Goal: Navigation & Orientation: Find specific page/section

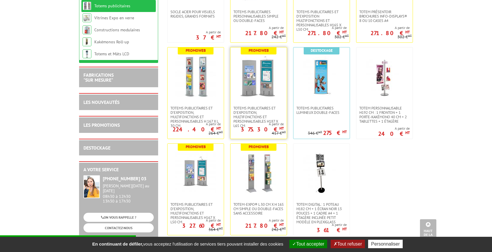
scroll to position [120, 0]
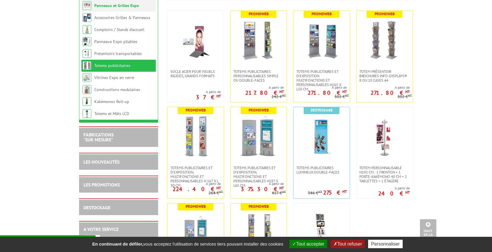
click at [133, 8] on link "Panneaux et Grilles Expo" at bounding box center [116, 5] width 45 height 5
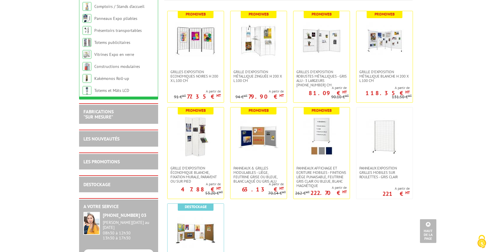
scroll to position [60, 0]
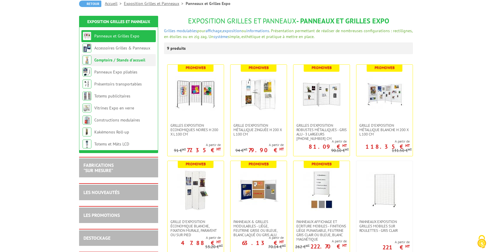
click at [105, 60] on link "Comptoirs / Stands d'accueil" at bounding box center [119, 59] width 51 height 5
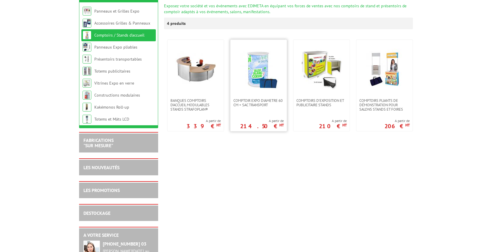
scroll to position [90, 0]
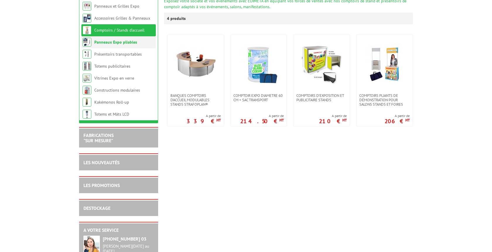
click at [106, 44] on link "Panneaux Expo pliables" at bounding box center [115, 42] width 43 height 5
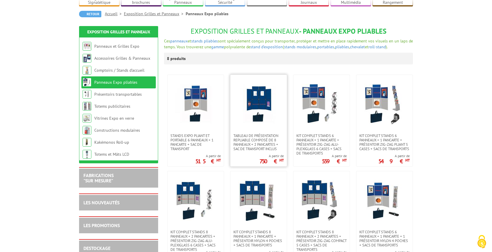
scroll to position [60, 0]
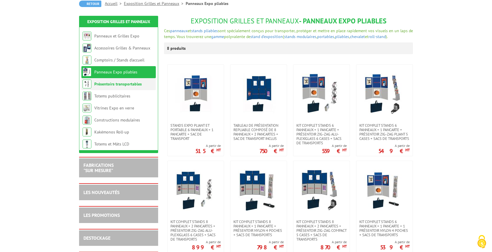
click at [104, 86] on link "Présentoirs transportables" at bounding box center [117, 83] width 47 height 5
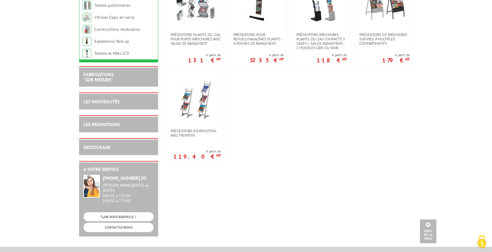
scroll to position [149, 0]
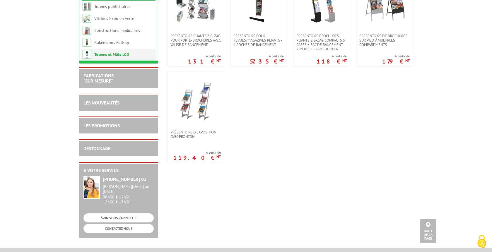
click at [109, 55] on link "Totems et Mâts LCD" at bounding box center [111, 54] width 35 height 5
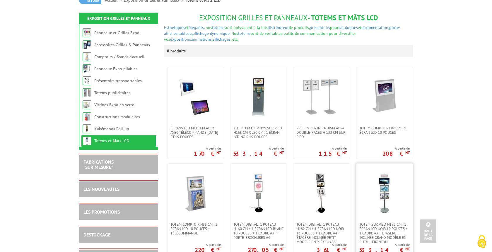
scroll to position [60, 0]
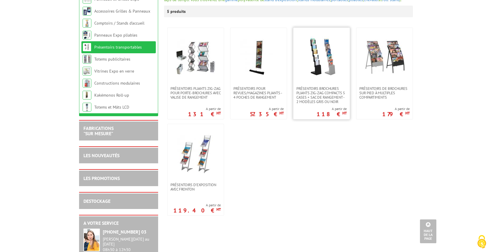
scroll to position [90, 0]
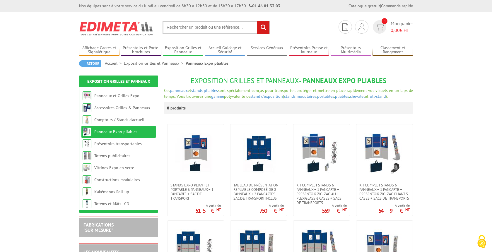
scroll to position [60, 0]
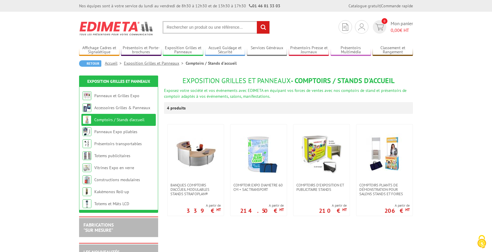
scroll to position [90, 0]
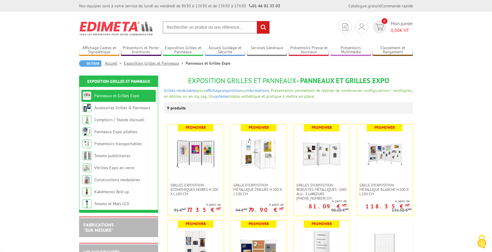
scroll to position [60, 0]
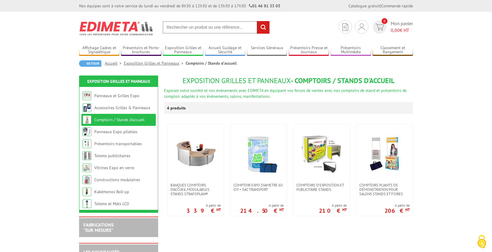
scroll to position [90, 0]
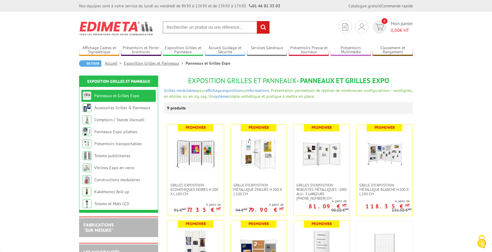
scroll to position [60, 0]
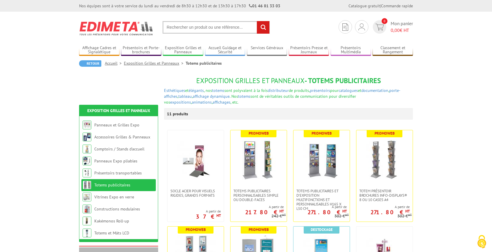
scroll to position [120, 0]
